Goal: Use online tool/utility: Utilize a website feature to perform a specific function

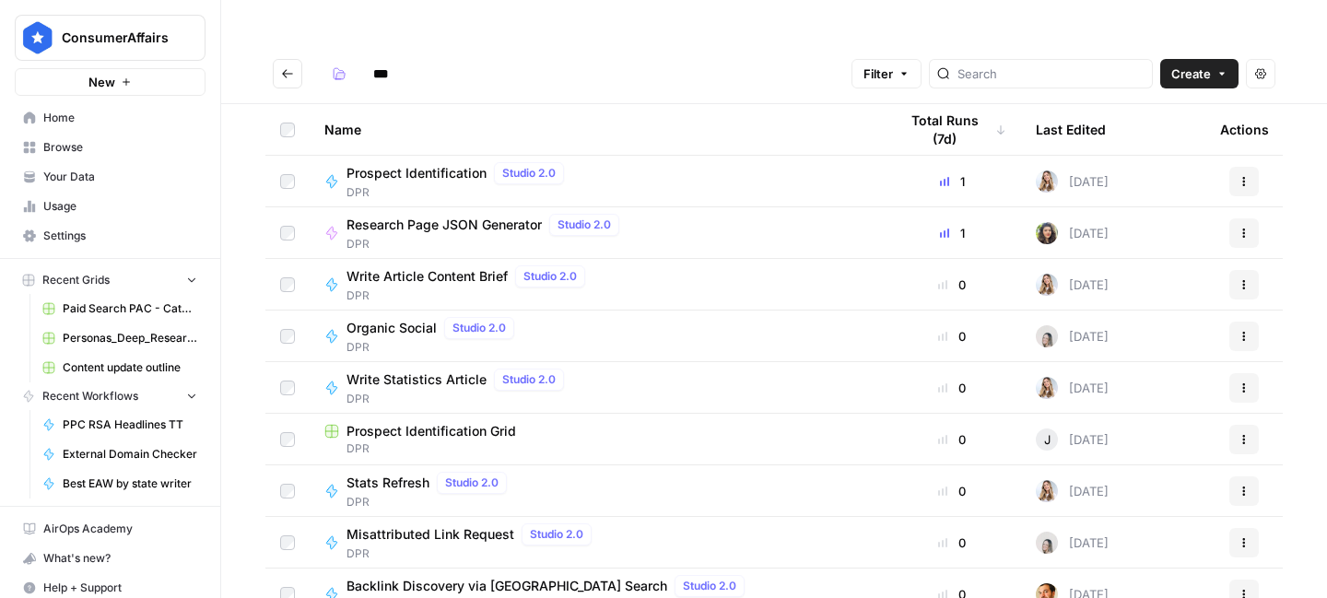
click at [450, 216] on span "Research Page JSON Generator" at bounding box center [444, 225] width 195 height 18
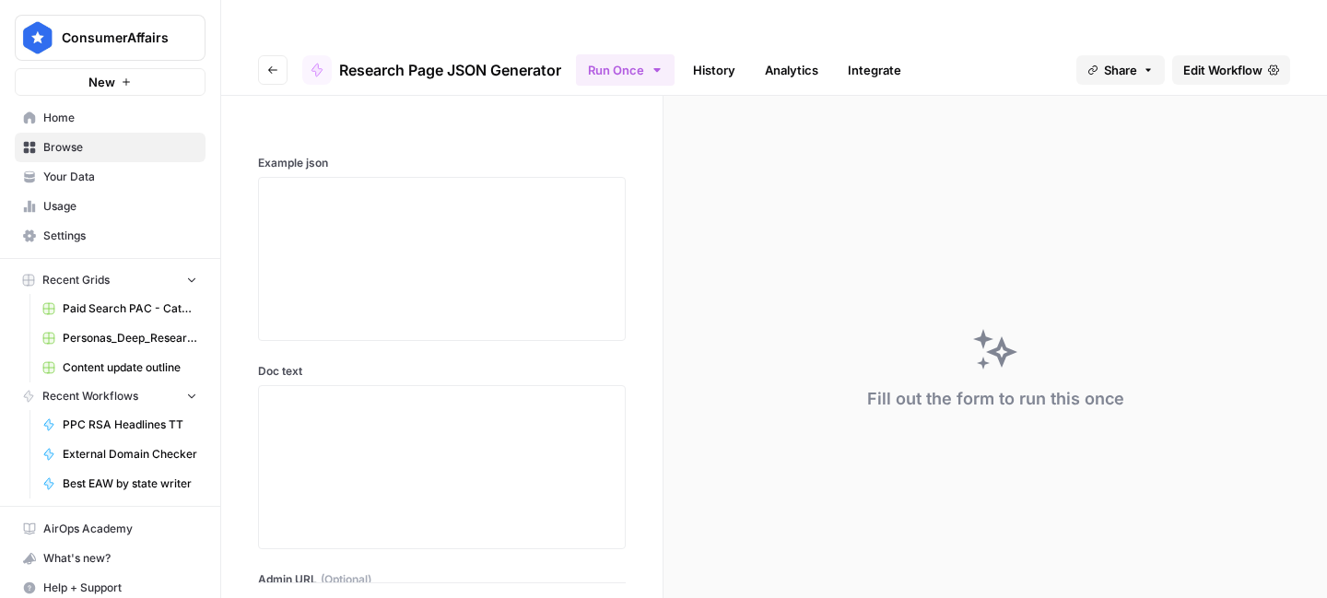
click at [722, 55] on link "History" at bounding box center [714, 69] width 65 height 29
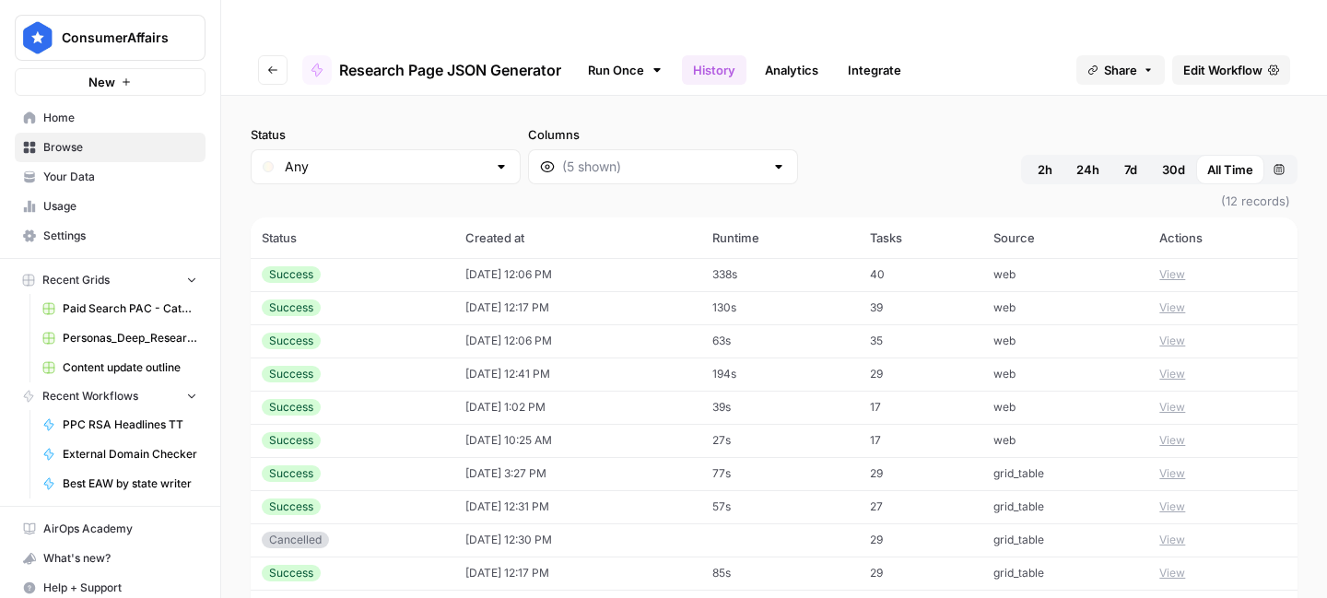
click at [511, 258] on td "[DATE] 12:06 PM" at bounding box center [578, 274] width 248 height 33
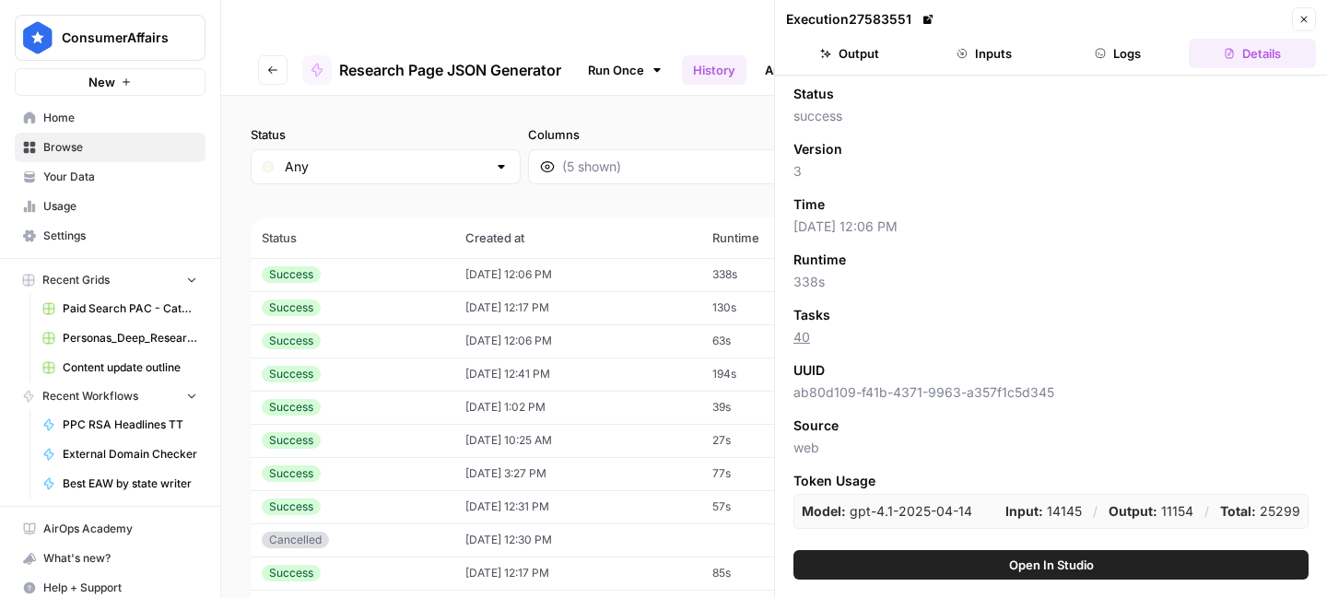
click at [993, 52] on button "Inputs" at bounding box center [984, 53] width 127 height 29
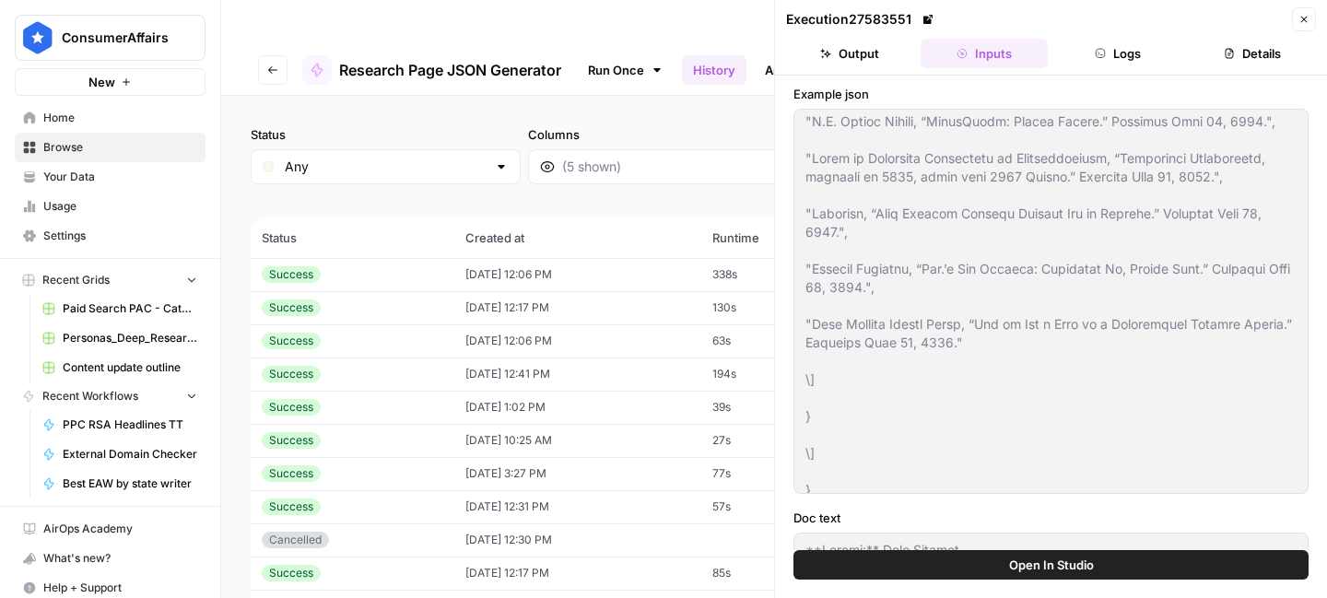
scroll to position [11320, 0]
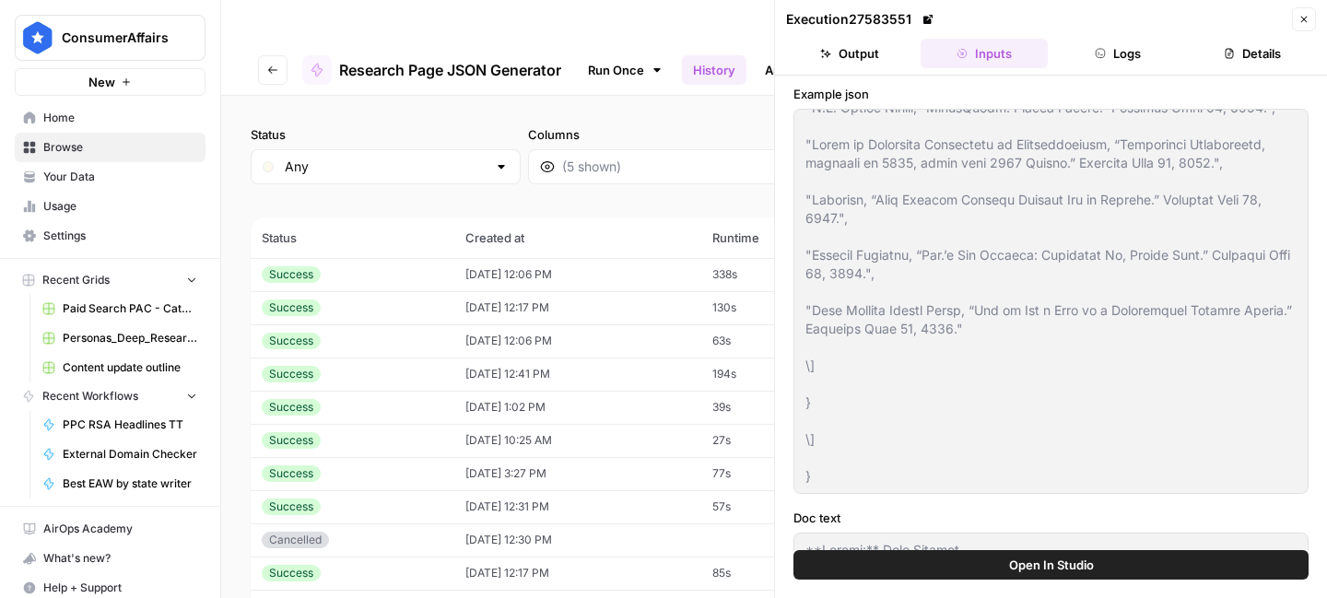
click at [938, 487] on div at bounding box center [1051, 301] width 515 height 385
click at [278, 55] on button "Go back" at bounding box center [272, 69] width 29 height 29
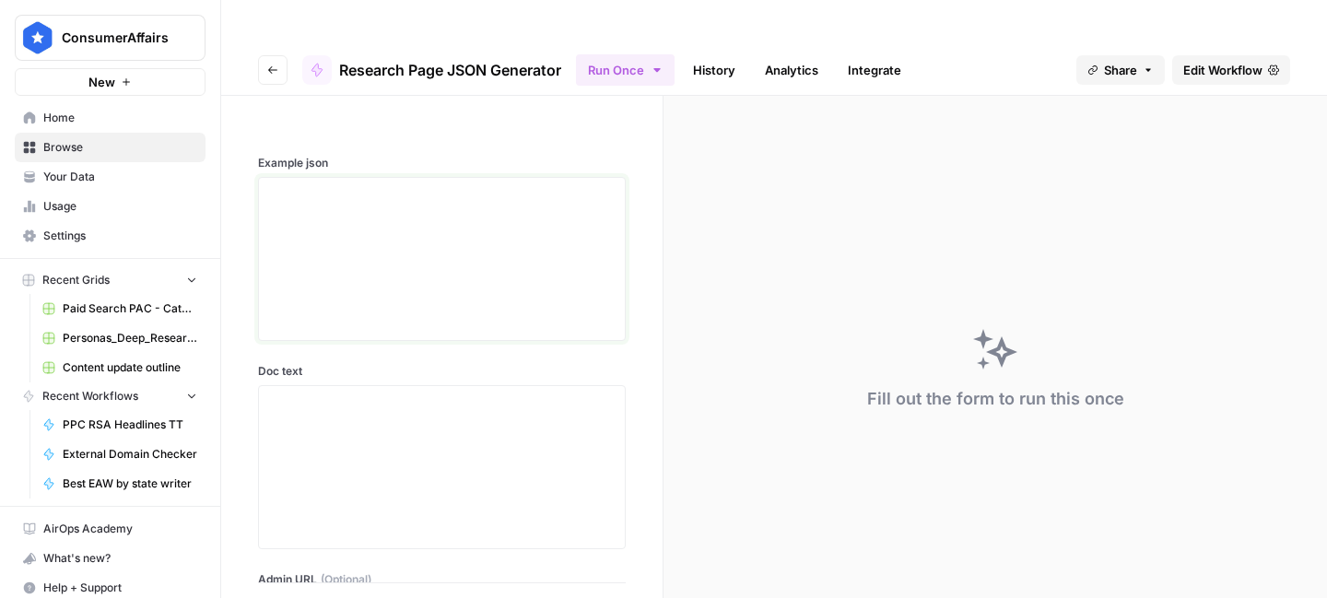
click at [412, 273] on div at bounding box center [442, 258] width 344 height 147
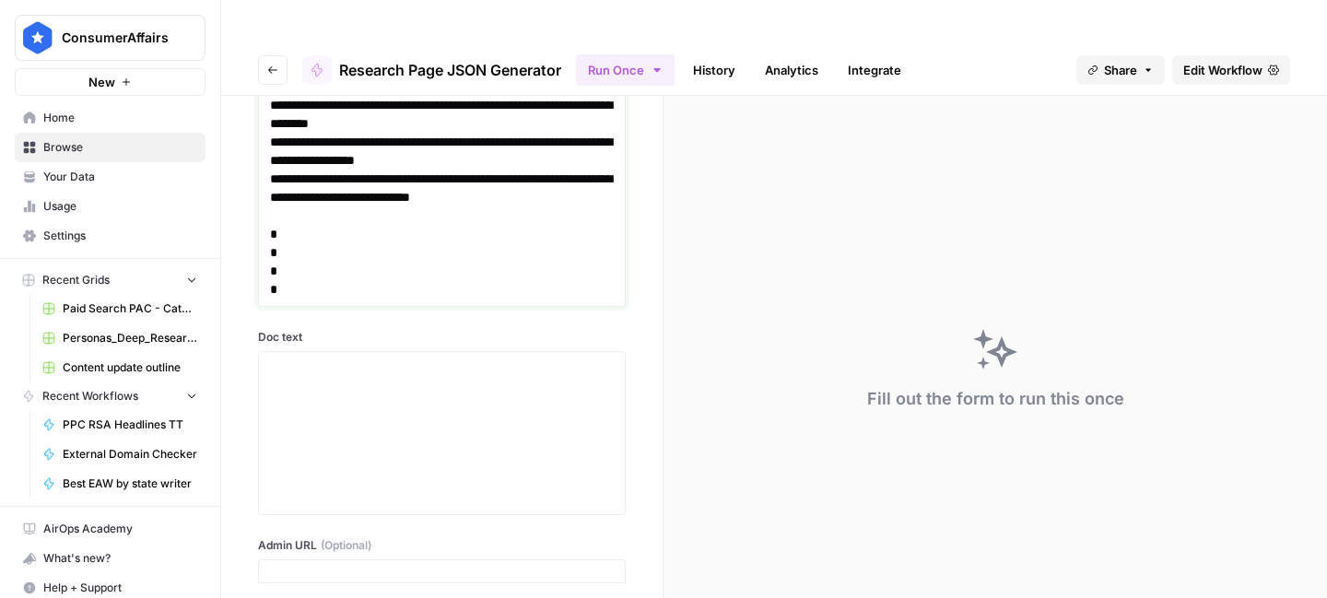
scroll to position [8567, 0]
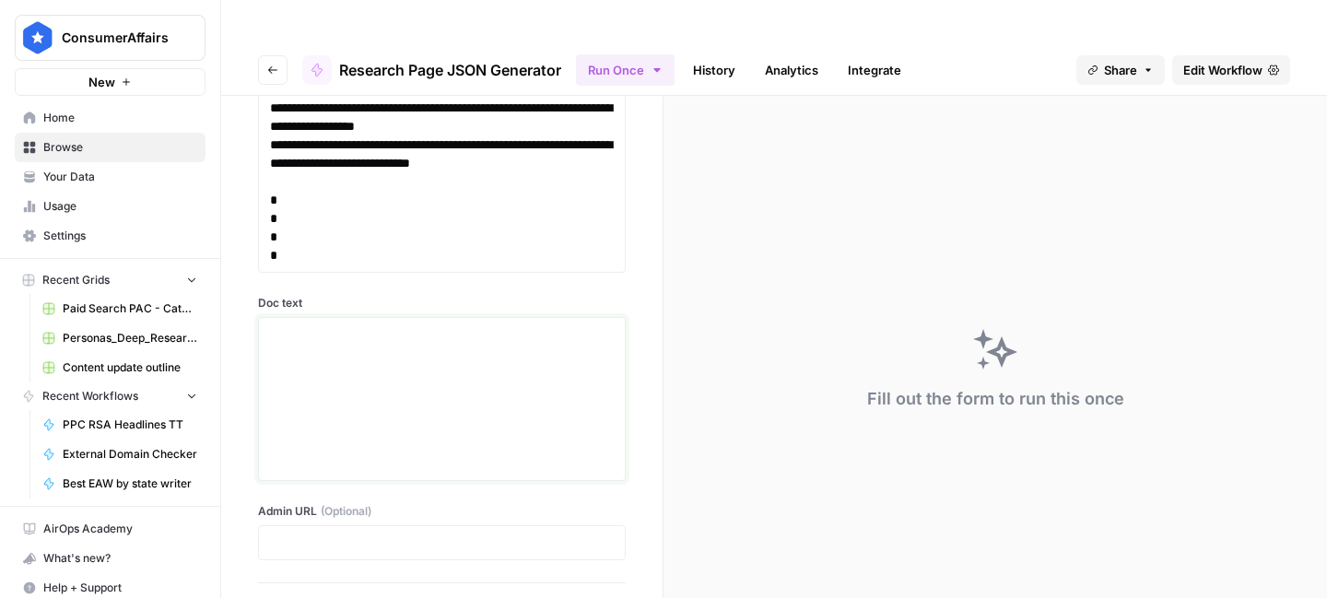
click at [442, 343] on div at bounding box center [442, 398] width 344 height 147
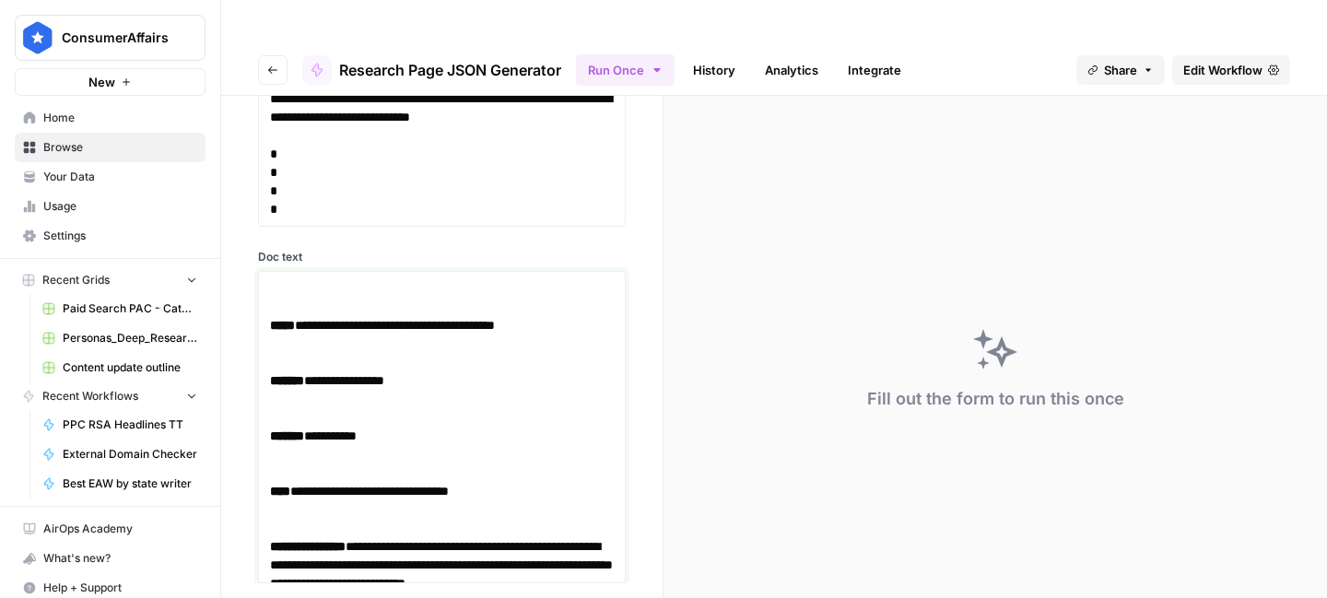
scroll to position [8441, 0]
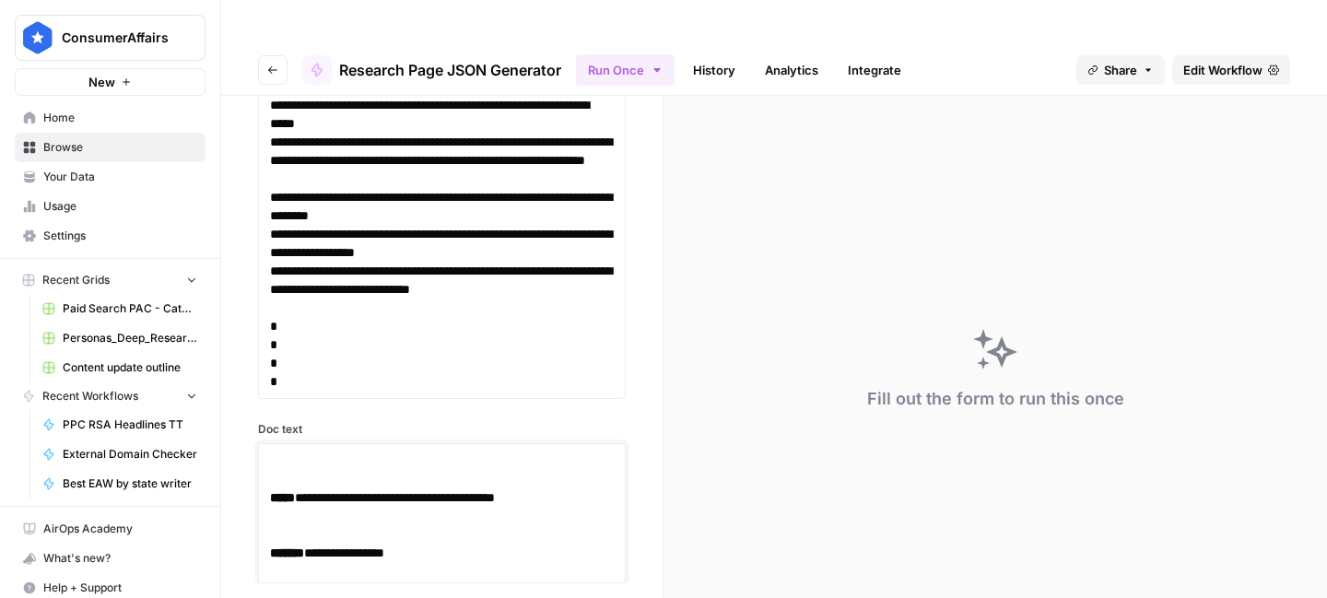
click at [383, 489] on p "**********" at bounding box center [442, 498] width 344 height 18
click at [388, 491] on link "**********" at bounding box center [400, 497] width 190 height 13
click at [283, 491] on strong "*****" at bounding box center [282, 497] width 25 height 13
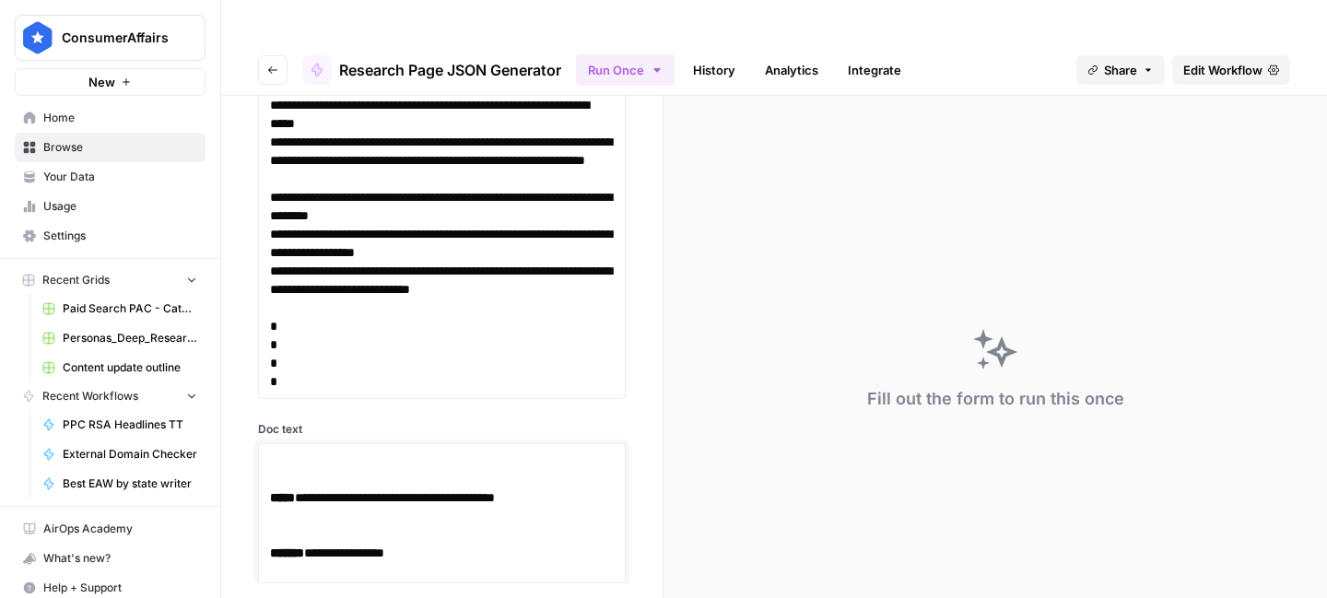
click at [283, 491] on strong "*****" at bounding box center [282, 497] width 25 height 13
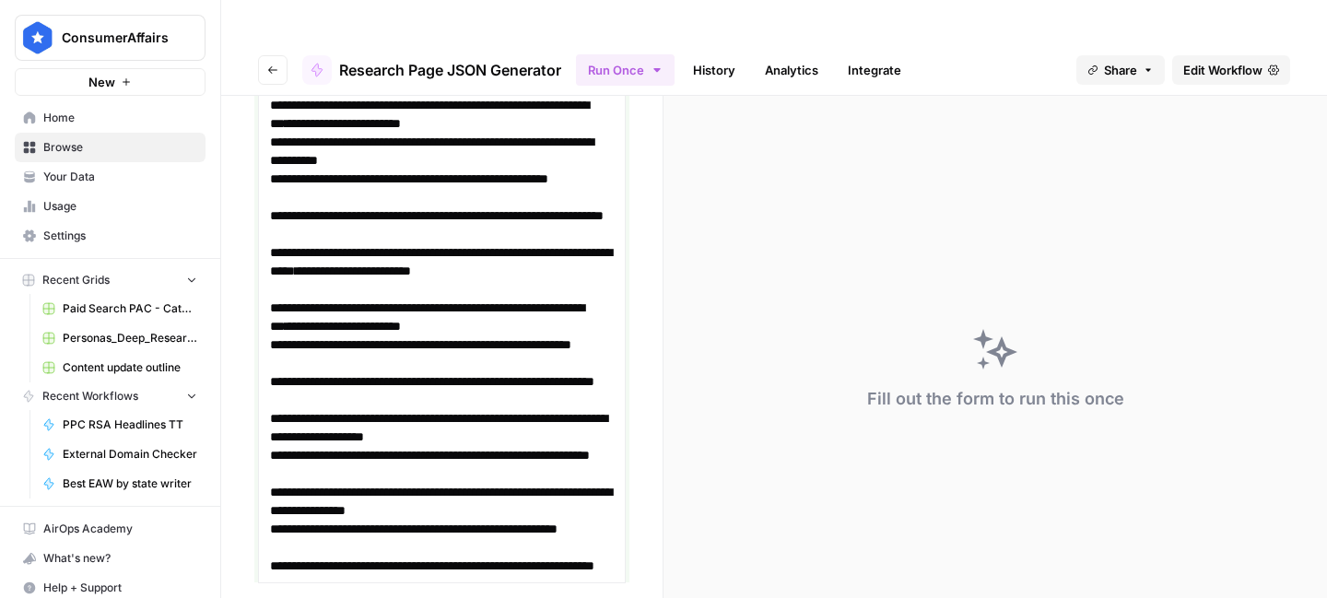
scroll to position [15119, 0]
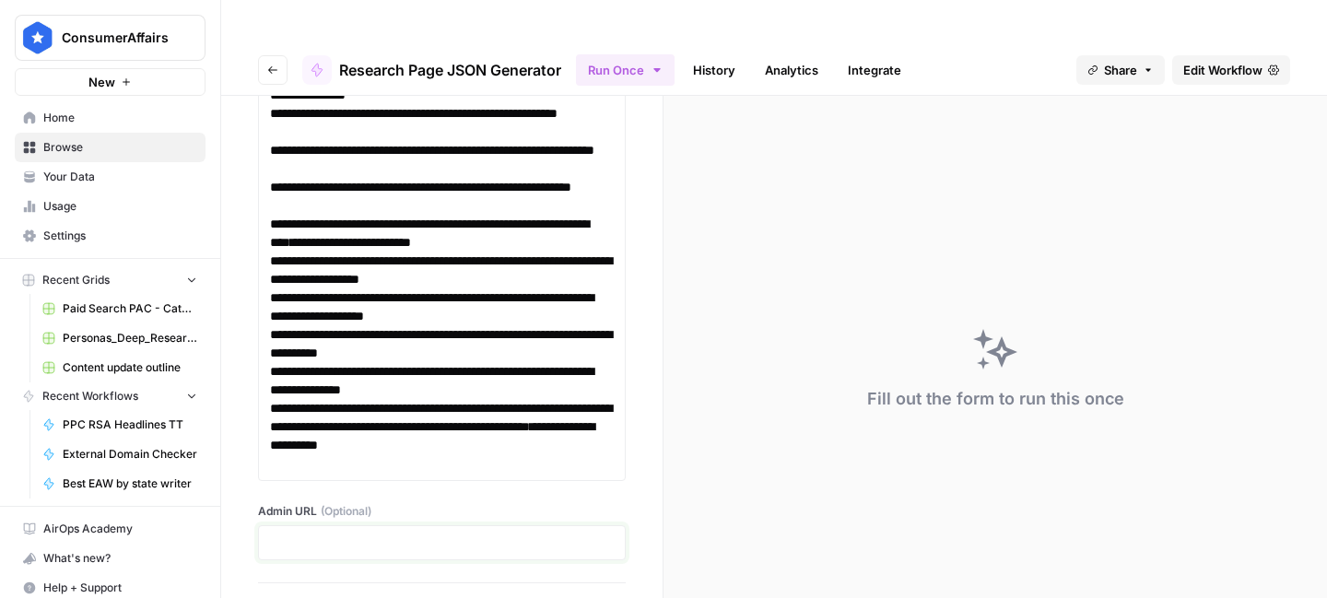
click at [437, 534] on p at bounding box center [442, 543] width 344 height 18
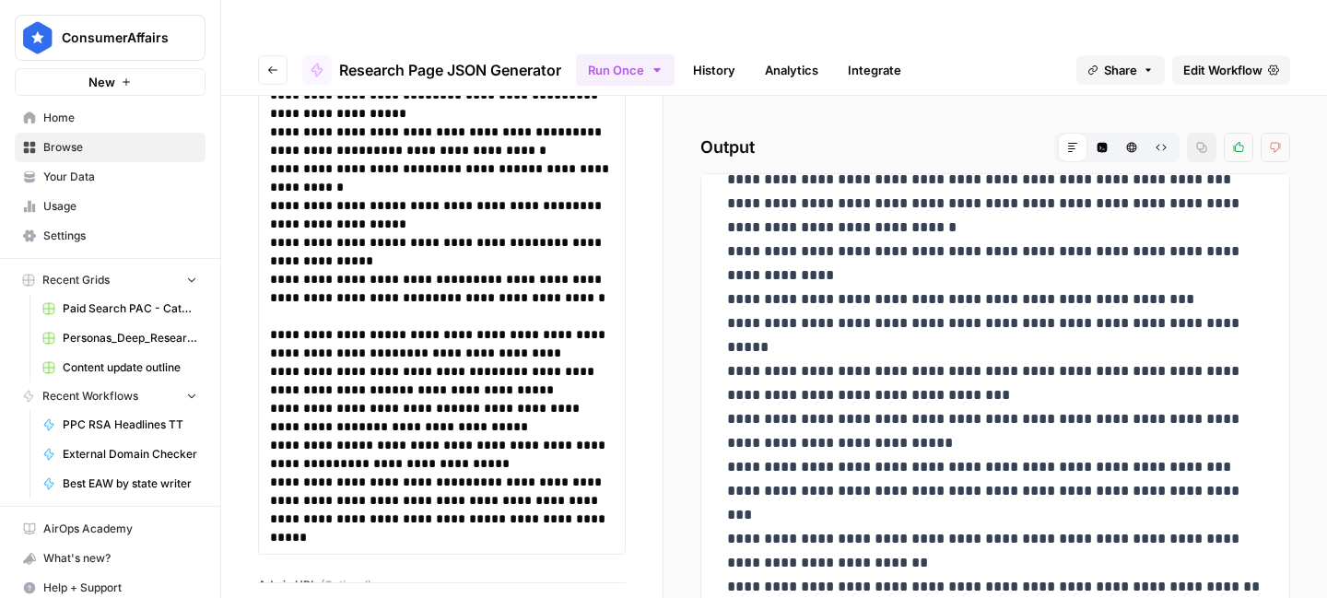
scroll to position [8952, 0]
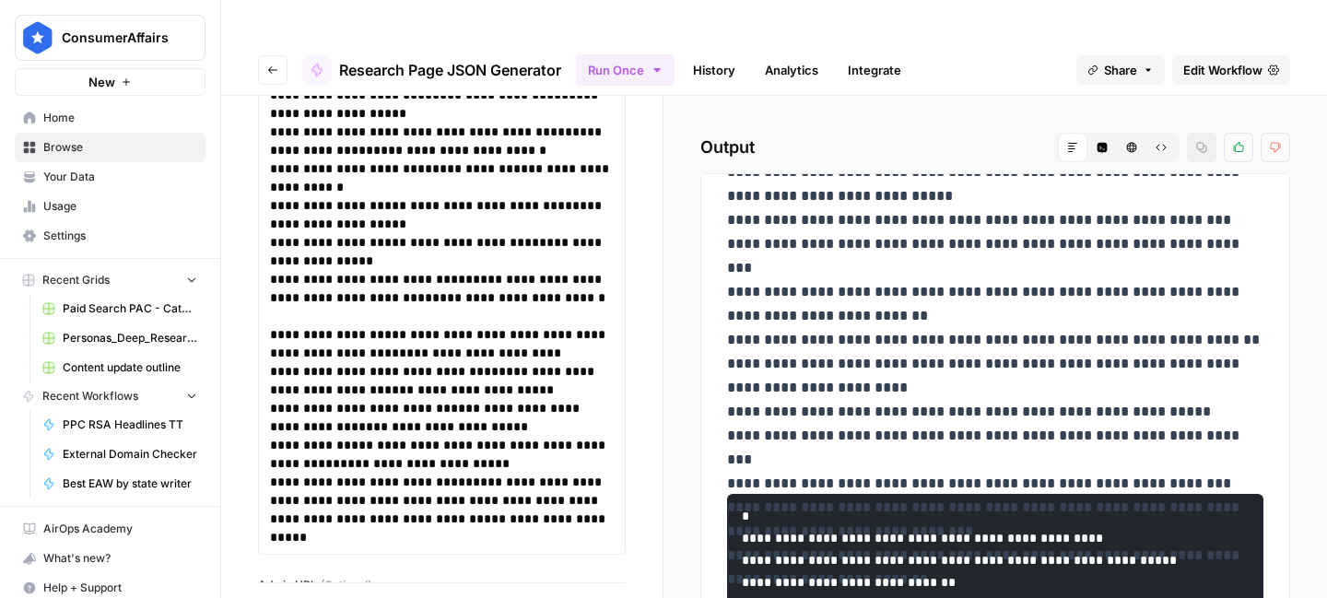
drag, startPoint x: 819, startPoint y: 392, endPoint x: 847, endPoint y: 241, distance: 153.9
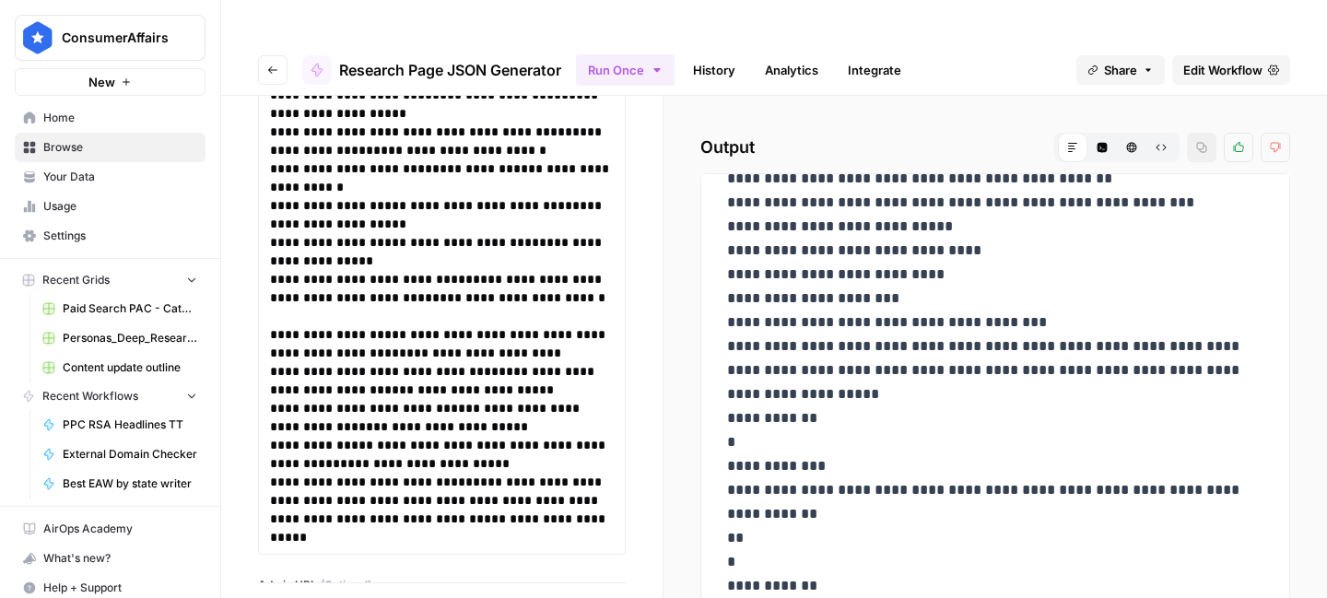
scroll to position [0, 0]
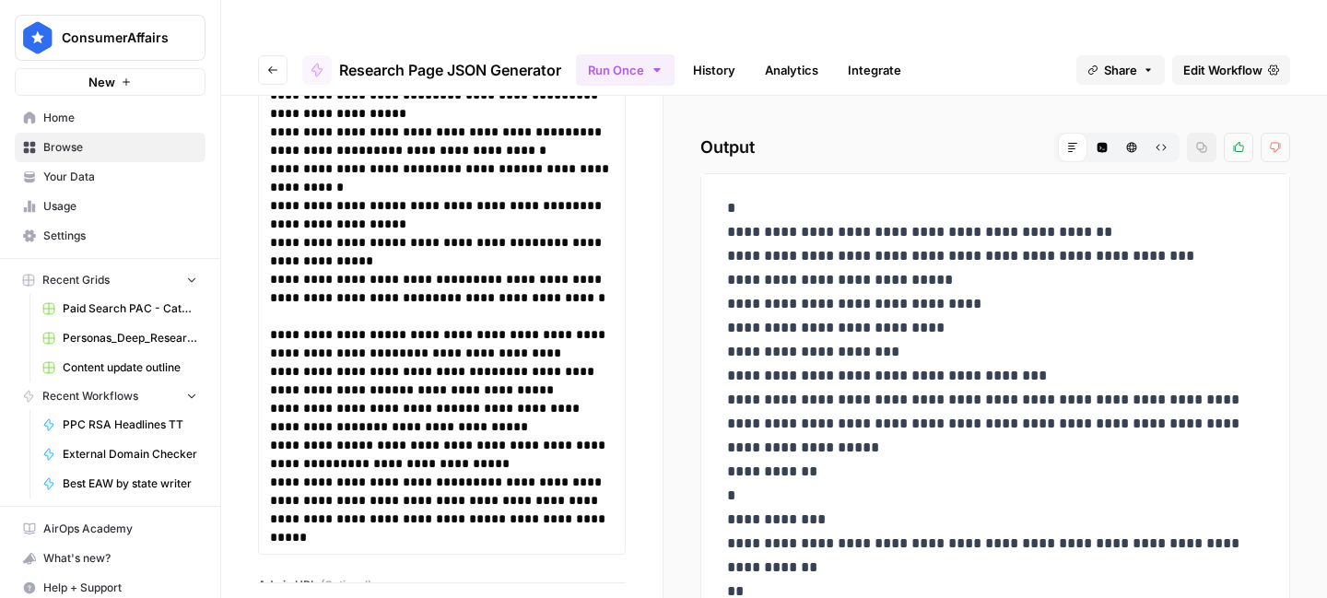
drag, startPoint x: 760, startPoint y: 421, endPoint x: 726, endPoint y: 165, distance: 258.5
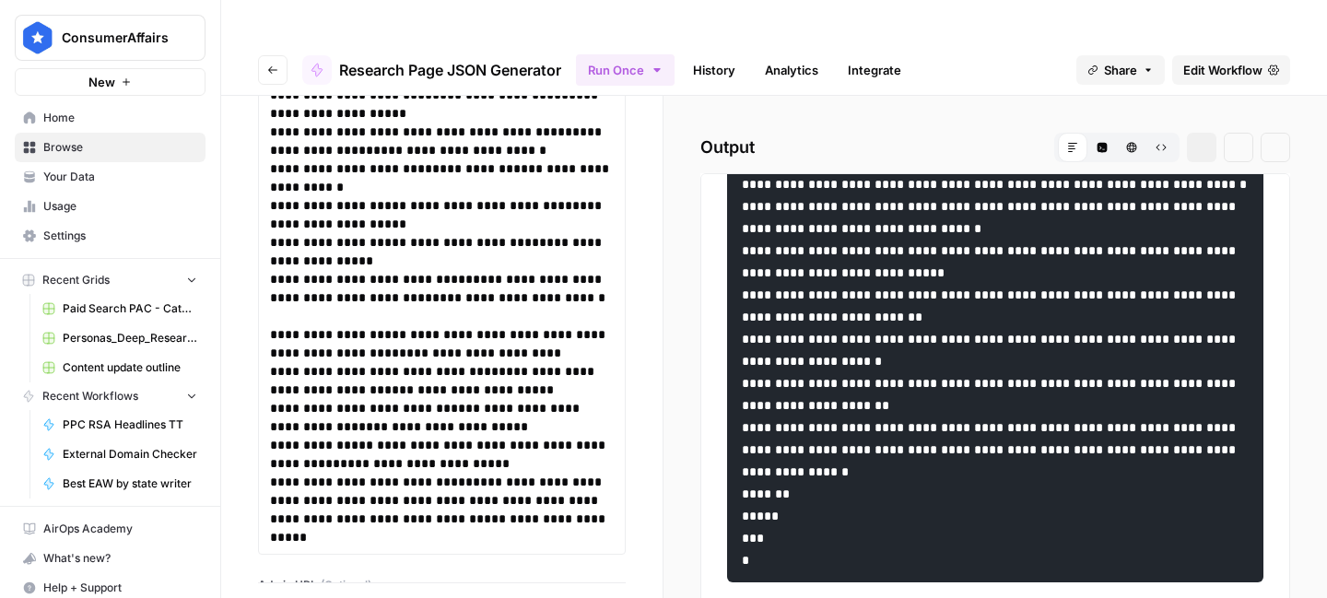
scroll to position [9193, 0]
click at [1200, 142] on icon "button" at bounding box center [1202, 147] width 11 height 11
